Goal: Information Seeking & Learning: Compare options

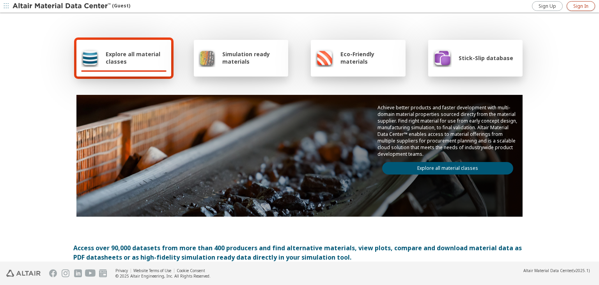
click at [576, 9] on span "Sign In" at bounding box center [581, 6] width 15 height 6
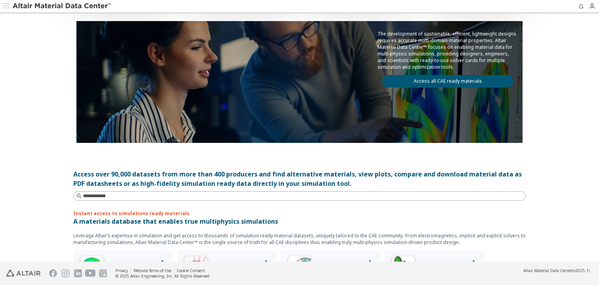
scroll to position [78, 0]
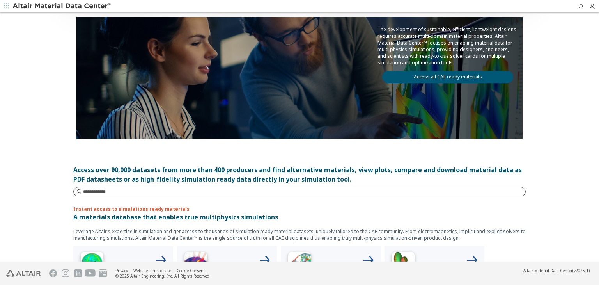
click at [105, 188] on input at bounding box center [304, 192] width 442 height 8
type input "**"
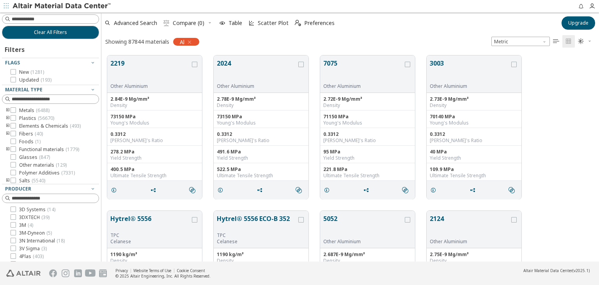
scroll to position [206, 492]
click at [332, 64] on button "7075" at bounding box center [363, 71] width 80 height 25
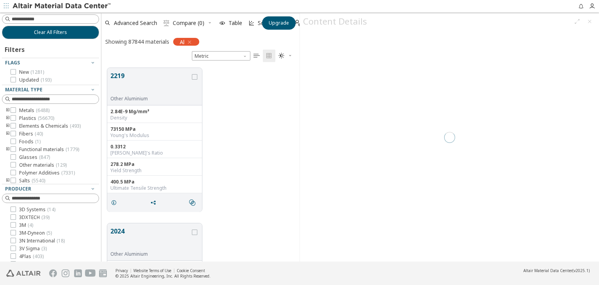
scroll to position [194, 192]
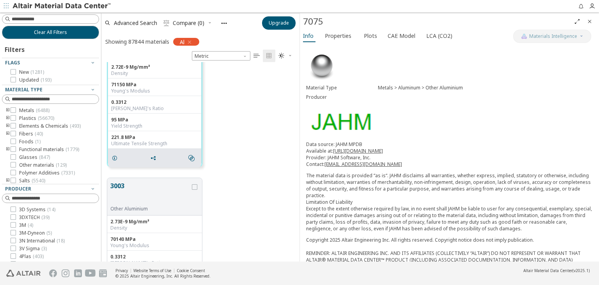
scroll to position [3, 0]
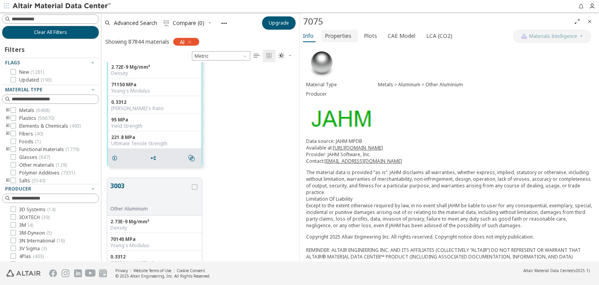
click at [344, 36] on span "Properties" at bounding box center [338, 36] width 27 height 12
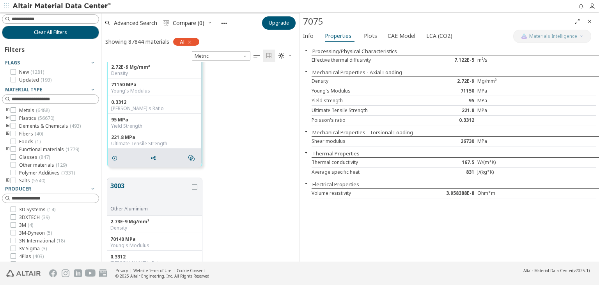
click at [463, 99] on div "95" at bounding box center [454, 101] width 48 height 6
click at [115, 186] on button "3003" at bounding box center [150, 193] width 80 height 25
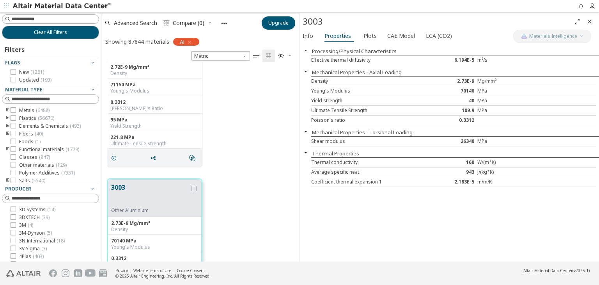
scroll to position [194, 192]
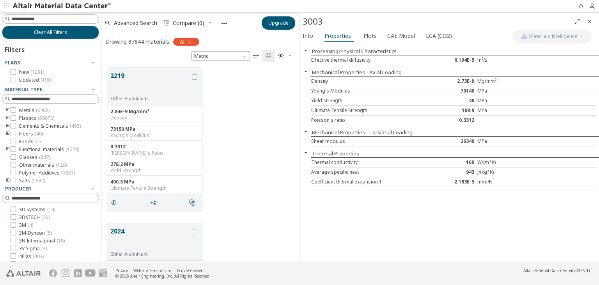
drag, startPoint x: 298, startPoint y: 78, endPoint x: 297, endPoint y: 66, distance: 12.1
click at [115, 74] on button "2219" at bounding box center [150, 83] width 80 height 25
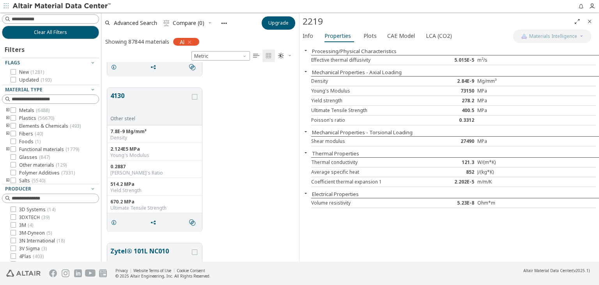
scroll to position [1382, 0]
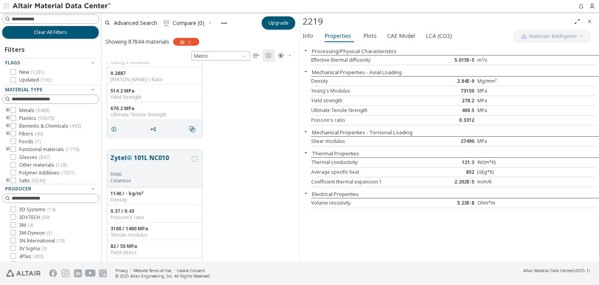
click at [296, 261] on footer "Privacy Website Terms of Use Cookie Consent © 2025 Altair Engineering, Inc. All…" at bounding box center [299, 272] width 599 height 23
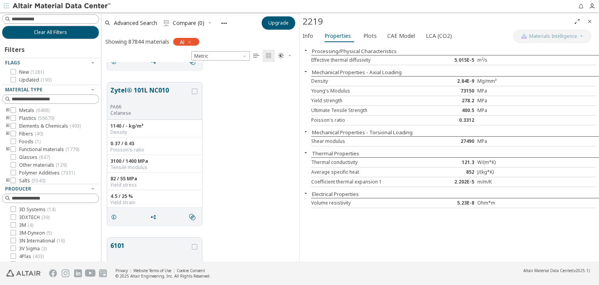
click at [296, 261] on footer "Privacy Website Terms of Use Cookie Consent © 2025 Altair Engineering, Inc. All…" at bounding box center [299, 272] width 599 height 23
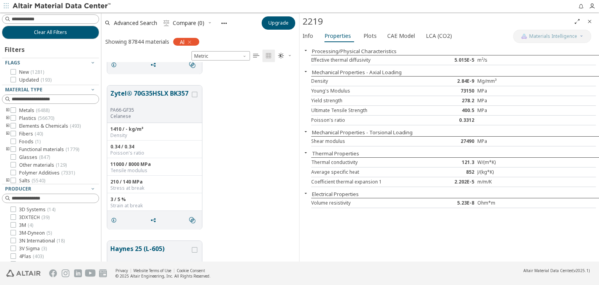
scroll to position [0, 0]
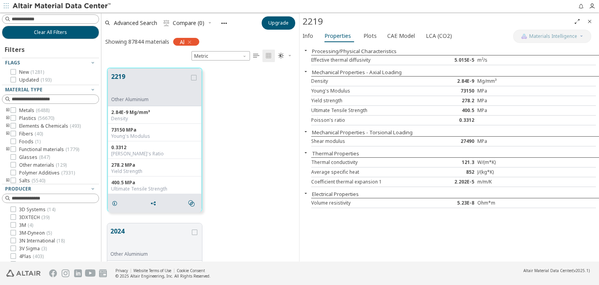
click at [189, 41] on icon "button" at bounding box center [190, 42] width 6 height 6
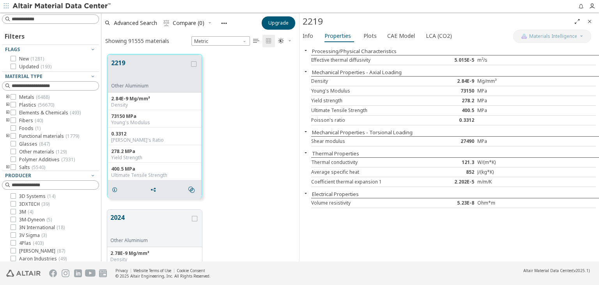
scroll to position [207, 192]
click at [591, 21] on icon "Close" at bounding box center [590, 21] width 6 height 6
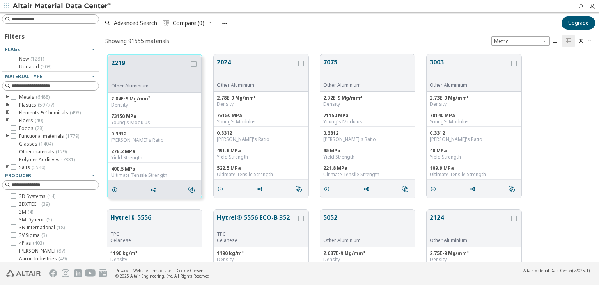
scroll to position [207, 492]
